Goal: Find specific page/section: Find specific page/section

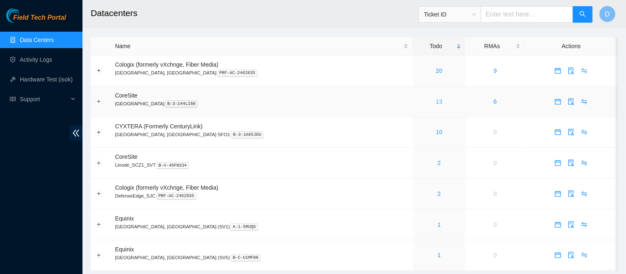
click at [436, 105] on link "13" at bounding box center [439, 101] width 7 height 7
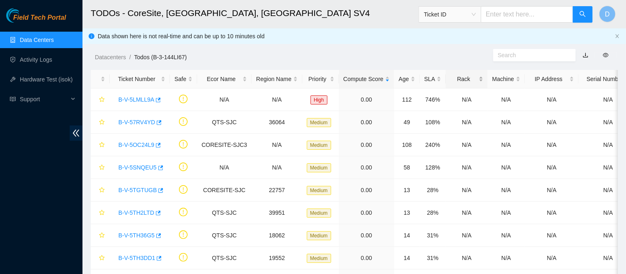
click at [464, 76] on div "Rack" at bounding box center [466, 79] width 33 height 9
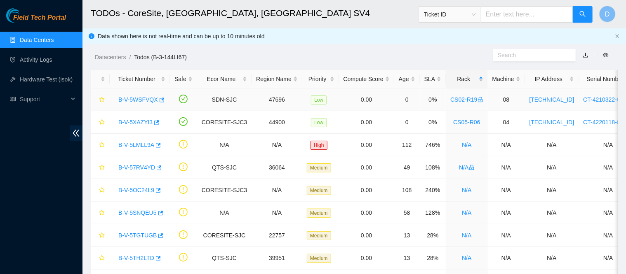
click at [128, 103] on div "B-V-5WSFVQX" at bounding box center [139, 99] width 51 height 13
click at [132, 98] on link "B-V-5WSFVQX" at bounding box center [138, 99] width 40 height 7
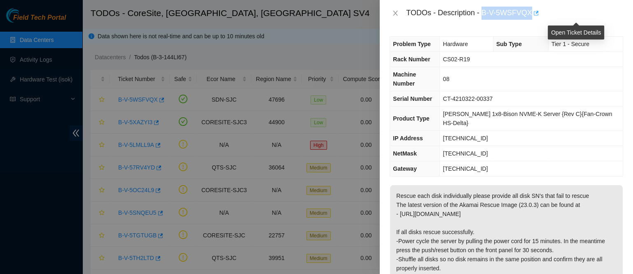
drag, startPoint x: 507, startPoint y: 9, endPoint x: 574, endPoint y: 14, distance: 66.5
click at [574, 14] on div "TODOs - Description - B-V-5WSFVQX" at bounding box center [514, 13] width 217 height 13
copy div "B-V-5WSFVQX"
